Goal: Browse casually

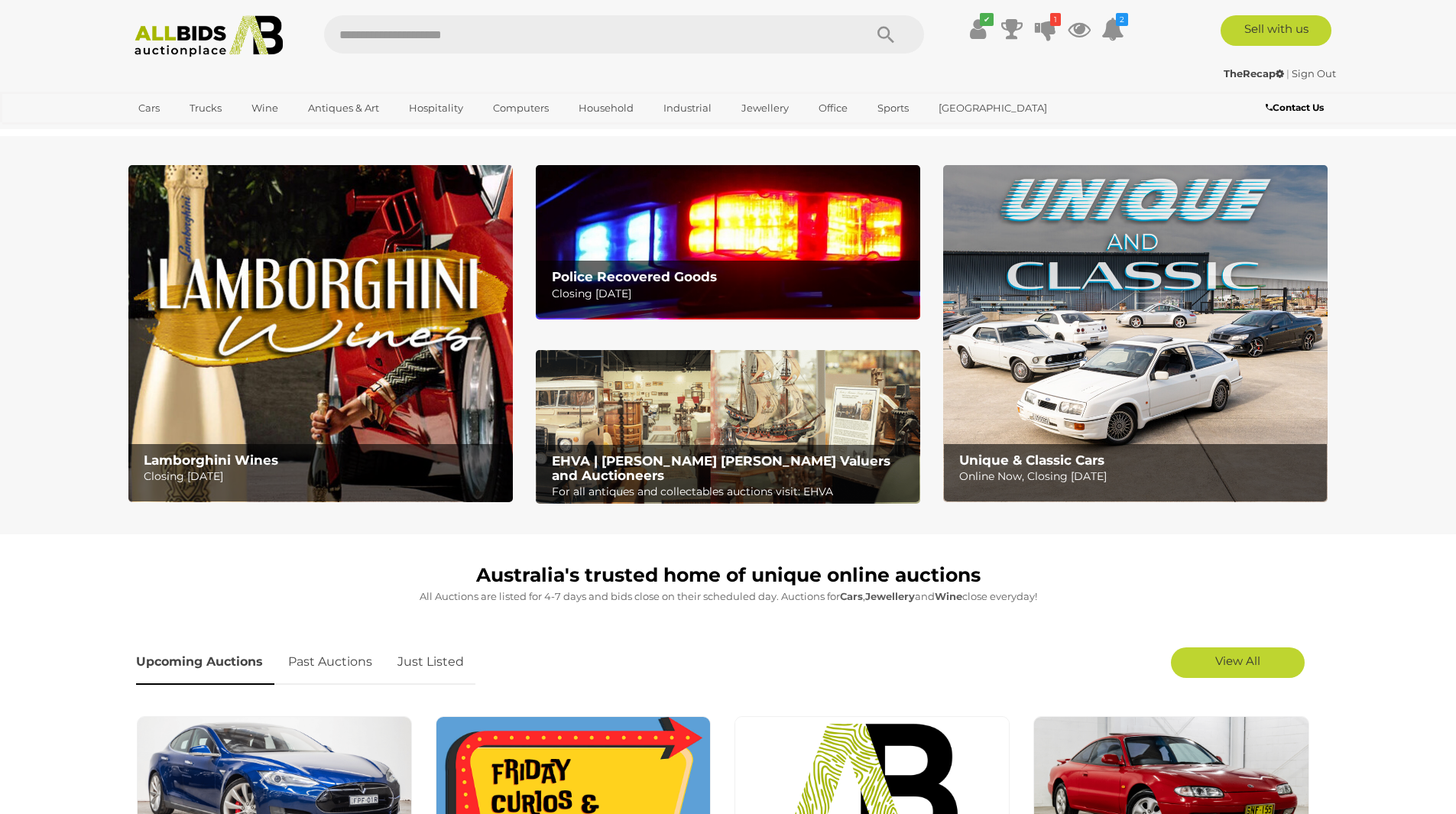
scroll to position [611, 0]
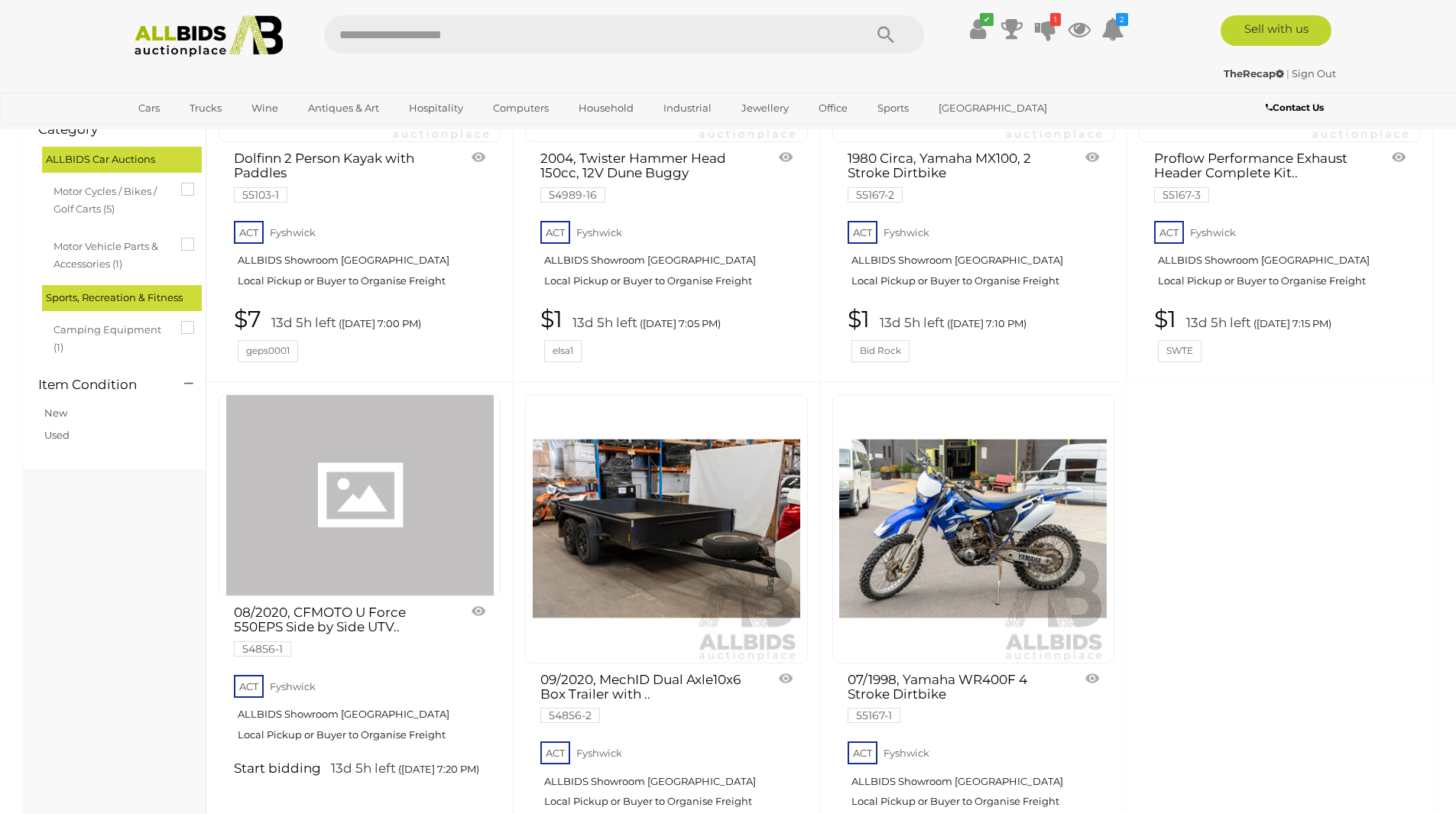
scroll to position [458, 0]
